Goal: Task Accomplishment & Management: Use online tool/utility

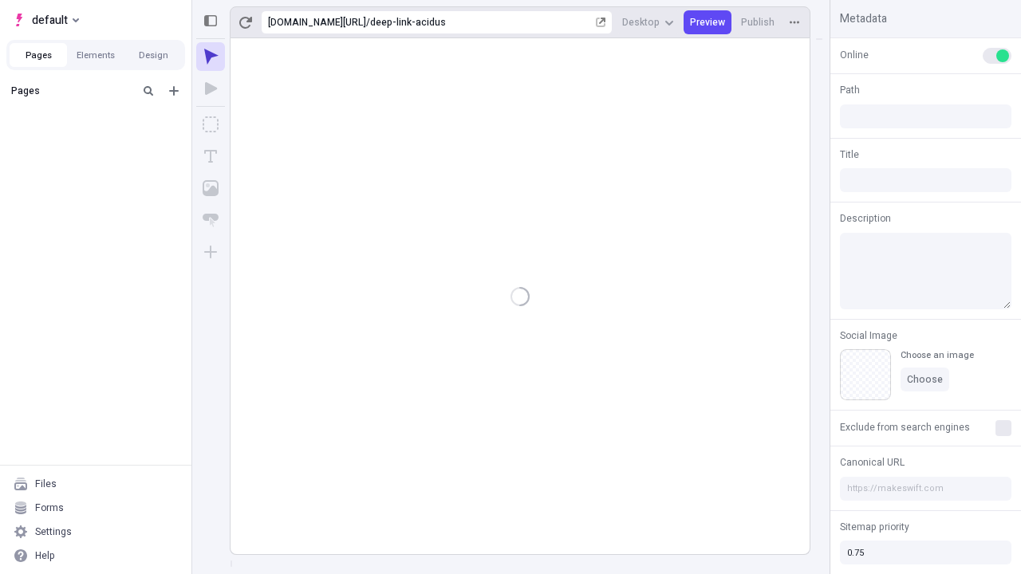
type input "/deep-link-acidus"
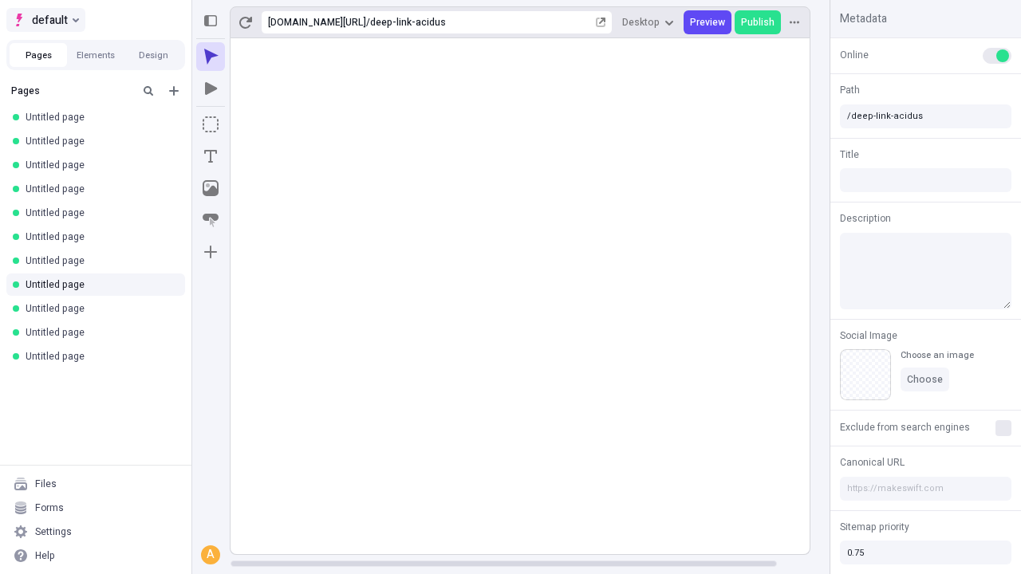
click at [45, 20] on span "default" at bounding box center [50, 19] width 36 height 19
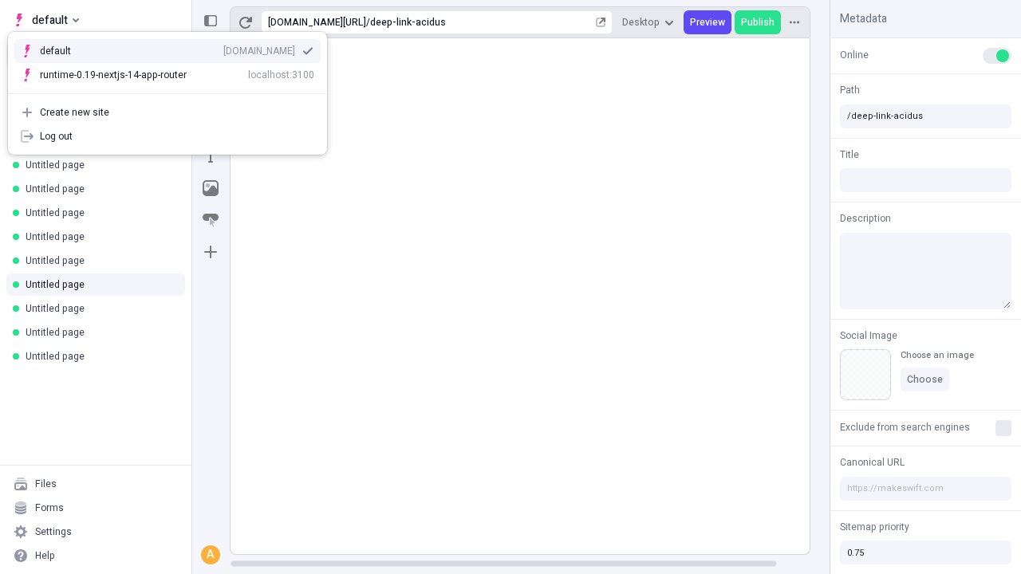
click at [223, 48] on div "qee9k4dy7d.staging.makeswift.site" at bounding box center [259, 51] width 72 height 13
click at [174, 91] on icon "Add new" at bounding box center [174, 91] width 10 height 10
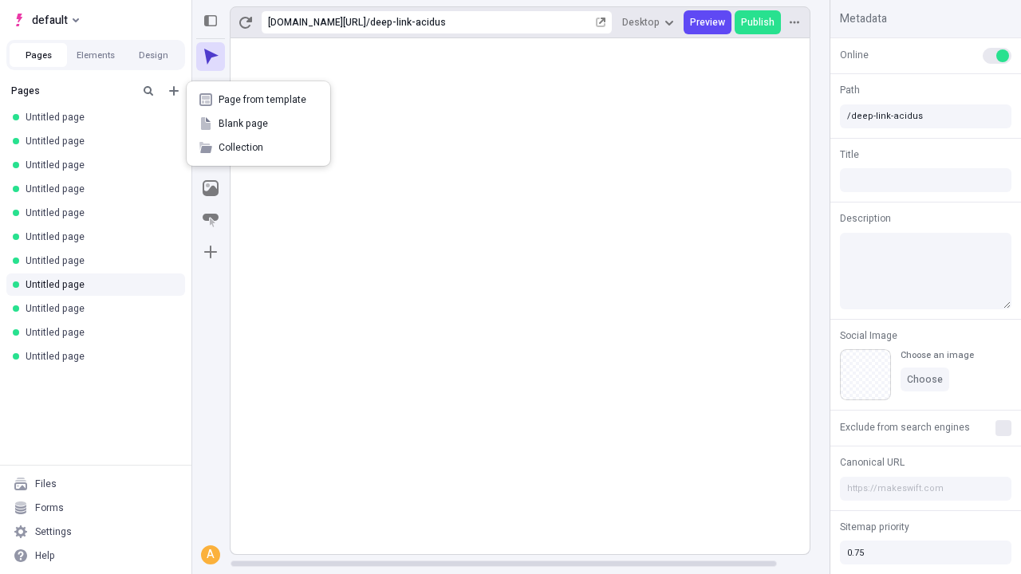
click at [258, 124] on span "Blank page" at bounding box center [267, 123] width 99 height 13
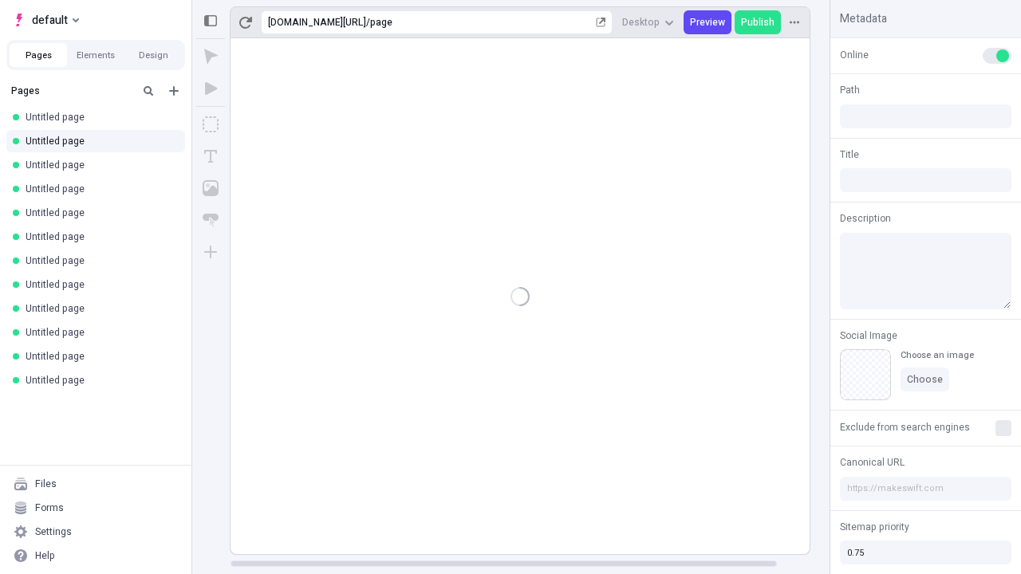
type input "/page"
